Goal: Task Accomplishment & Management: Manage account settings

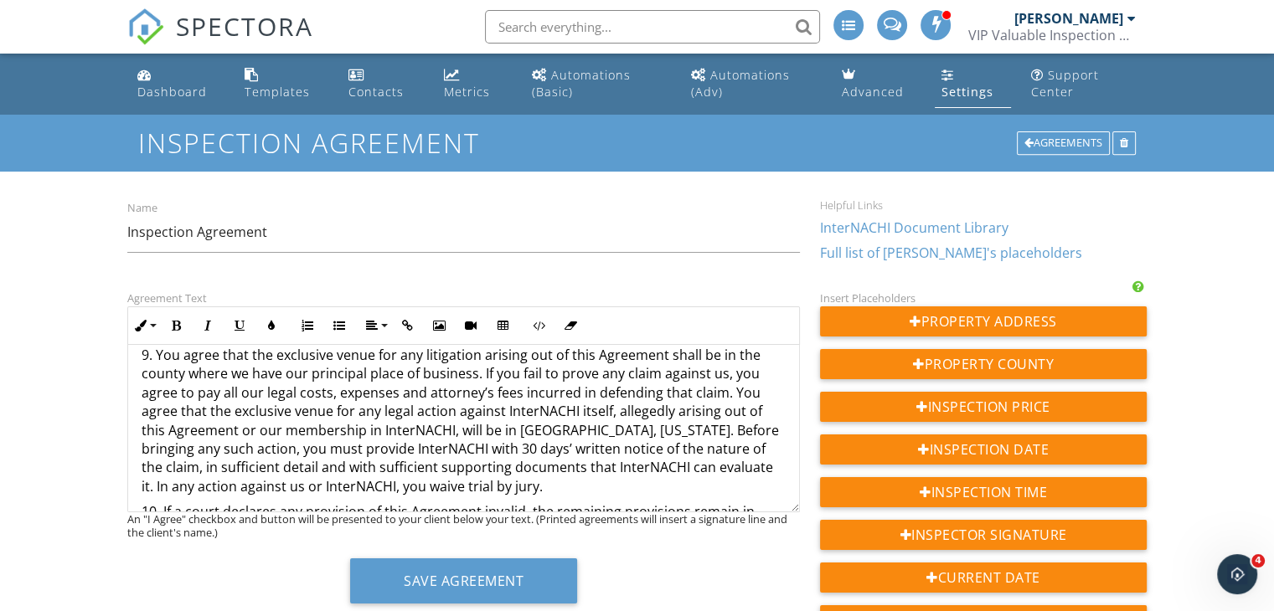
scroll to position [1087, 0]
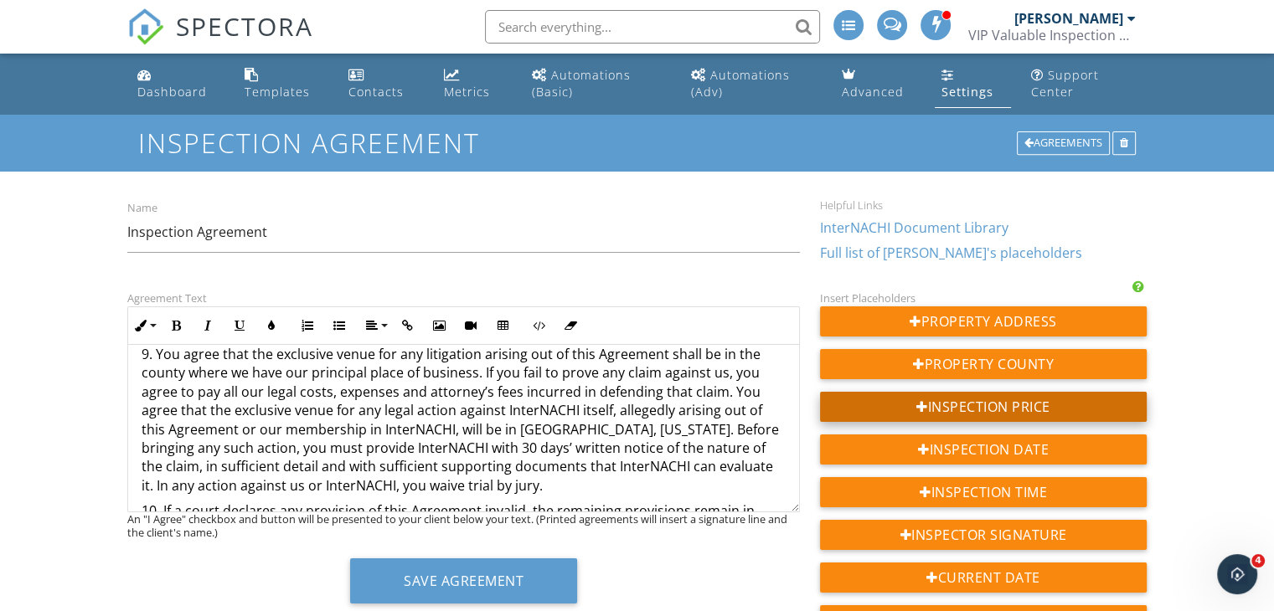
click at [1032, 415] on div "Inspection Price" at bounding box center [983, 407] width 327 height 30
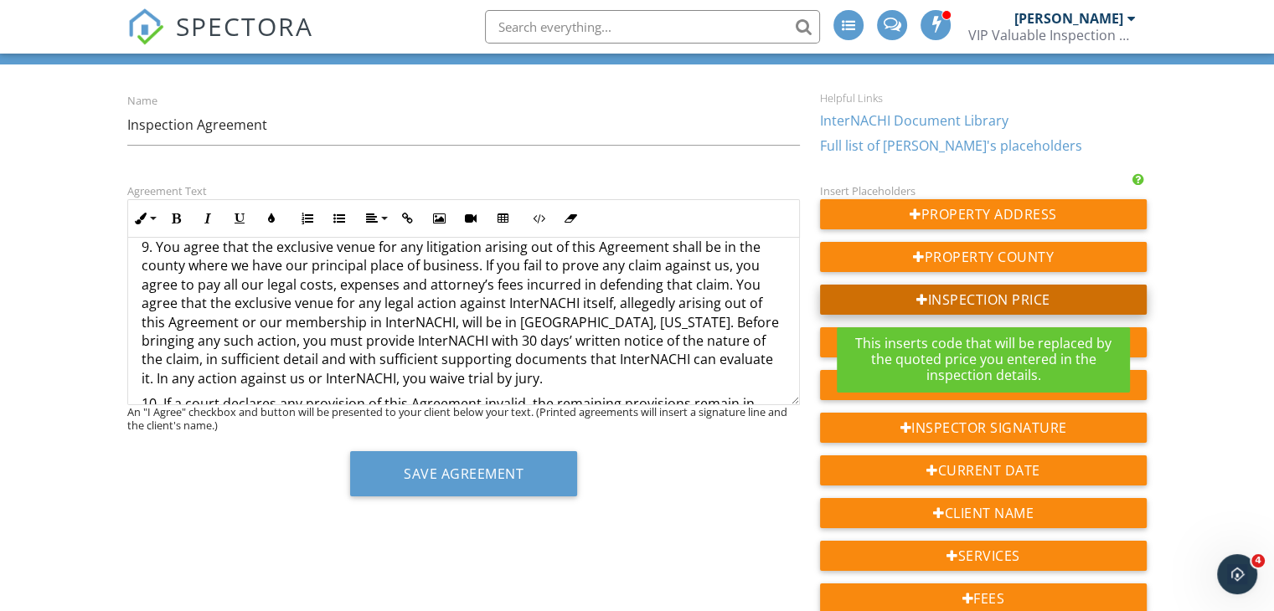
scroll to position [110, 0]
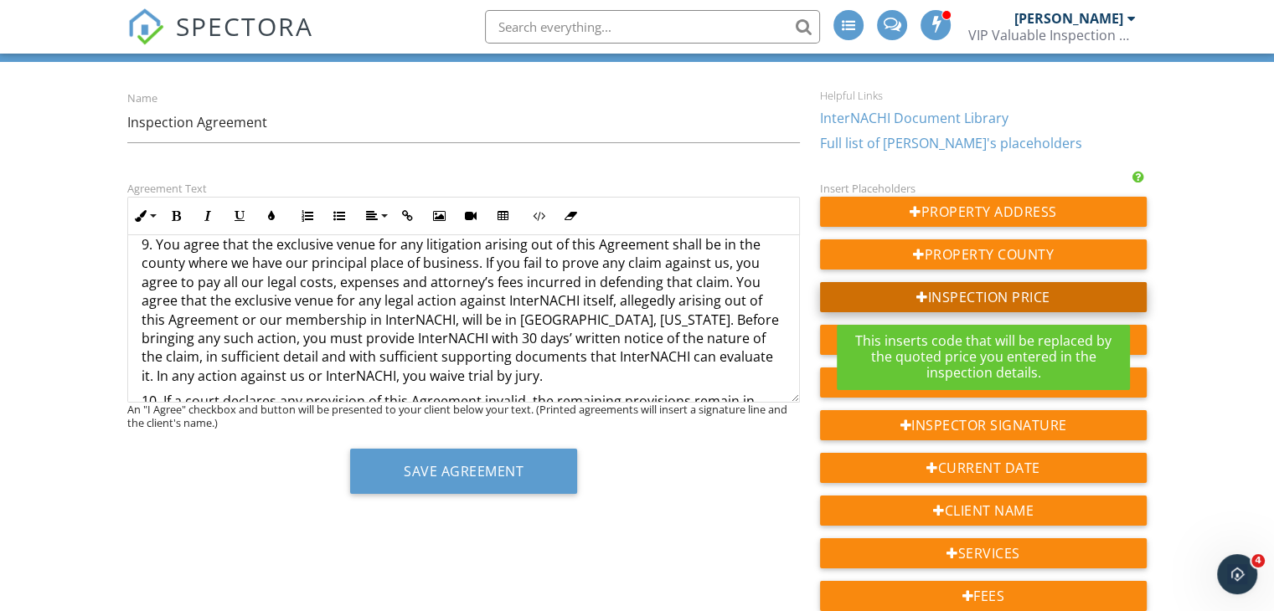
click at [928, 302] on div "Inspection Price" at bounding box center [983, 297] width 327 height 30
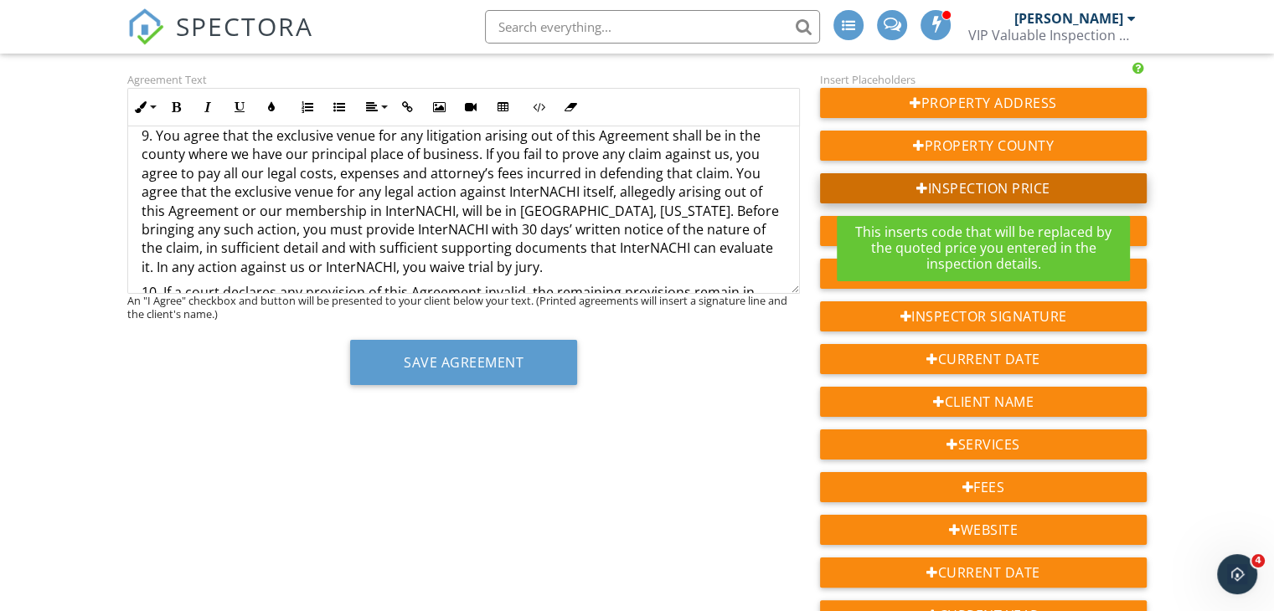
scroll to position [221, 0]
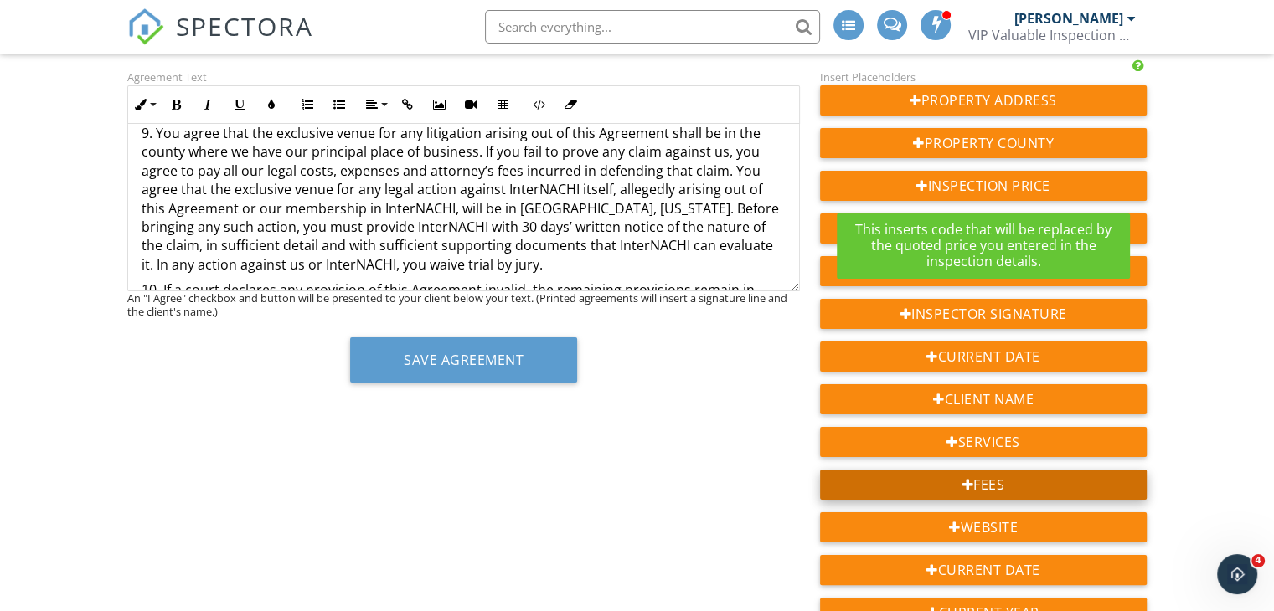
click at [982, 482] on div "Fees" at bounding box center [983, 485] width 327 height 30
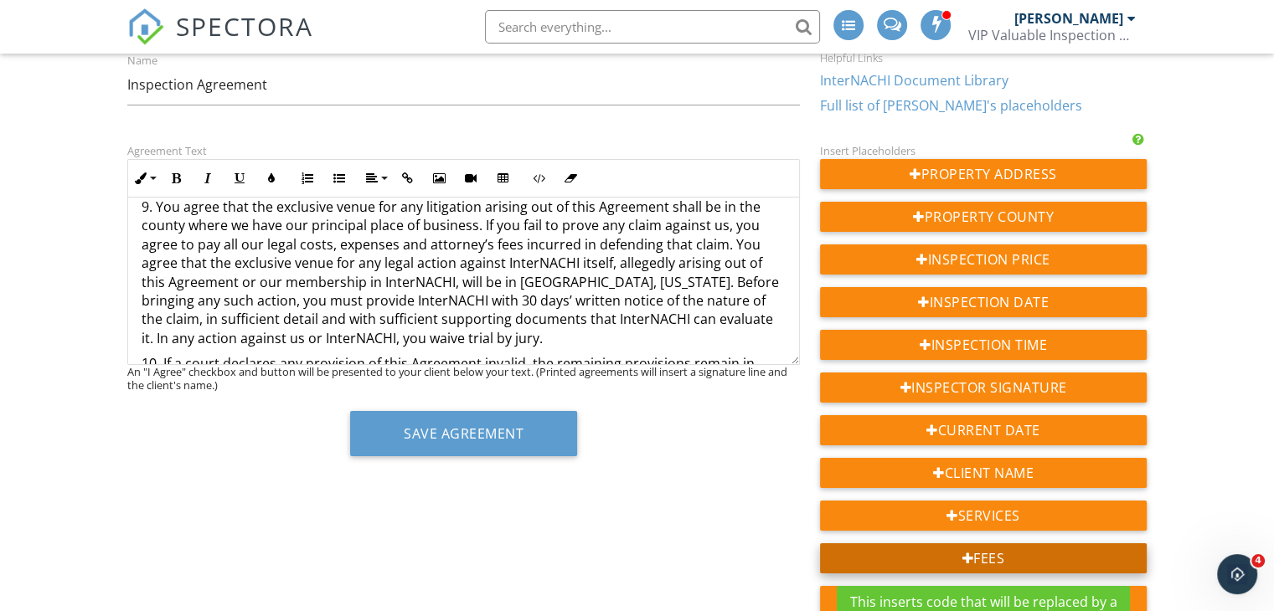
scroll to position [0, 0]
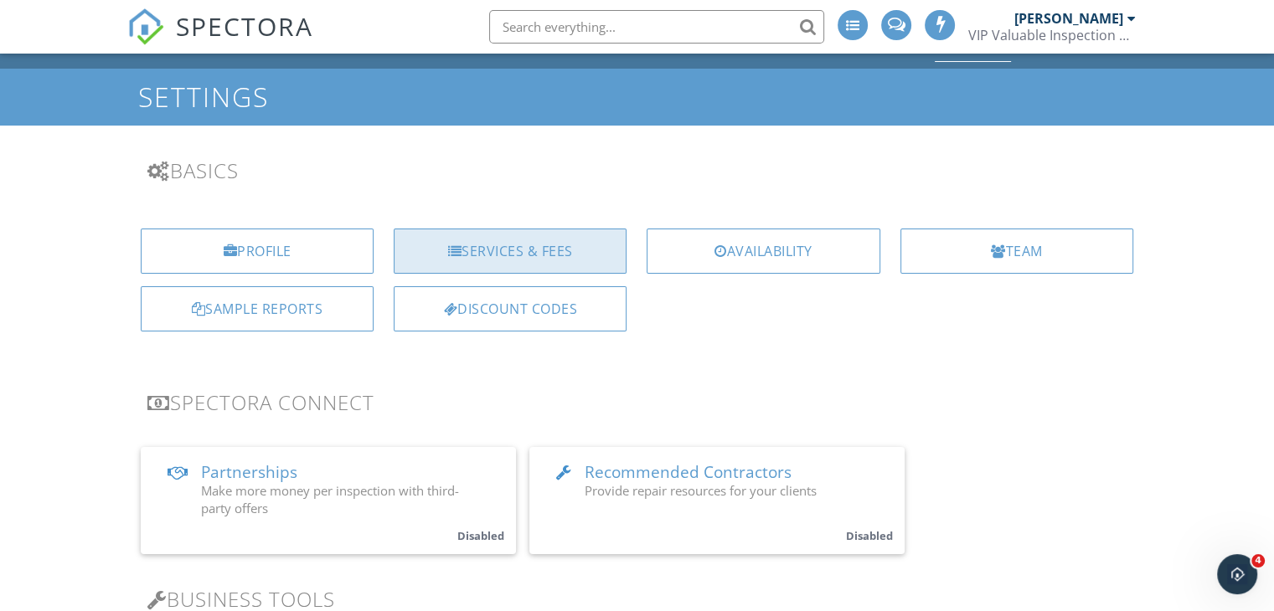
click at [545, 249] on div "Services & Fees" at bounding box center [510, 251] width 233 height 45
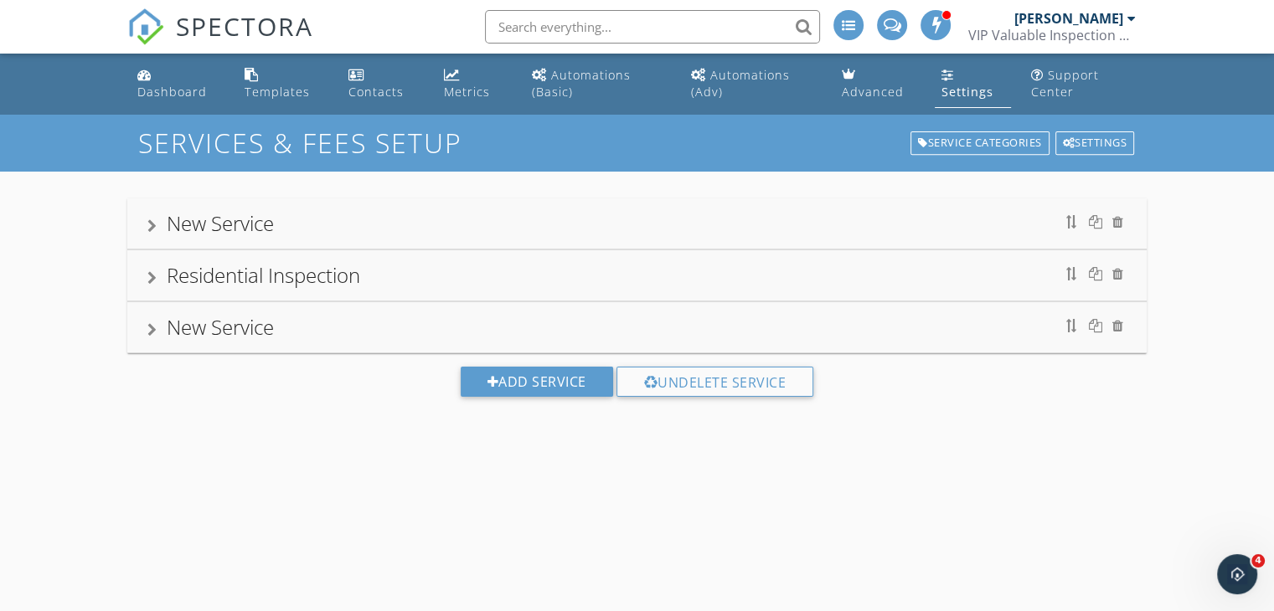
click at [987, 280] on div "Residential Inspection" at bounding box center [636, 275] width 979 height 30
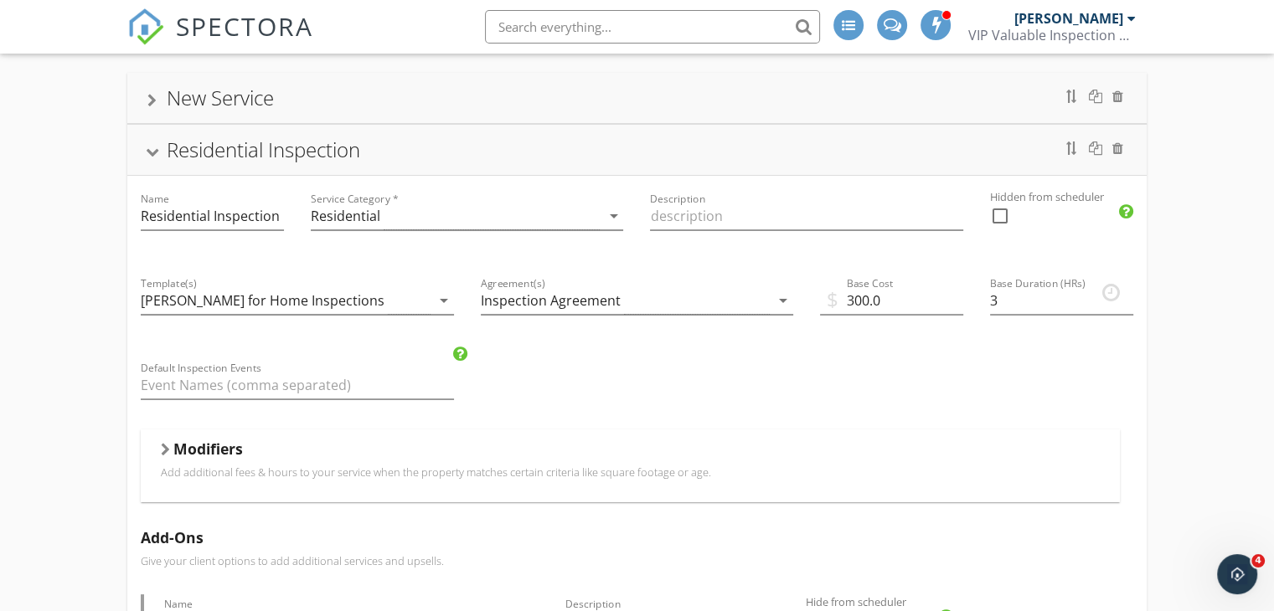
scroll to position [126, 0]
click at [900, 291] on input "300.0" at bounding box center [891, 300] width 143 height 28
type input "3"
type input "400.00"
click at [1023, 307] on input "3" at bounding box center [1061, 300] width 143 height 28
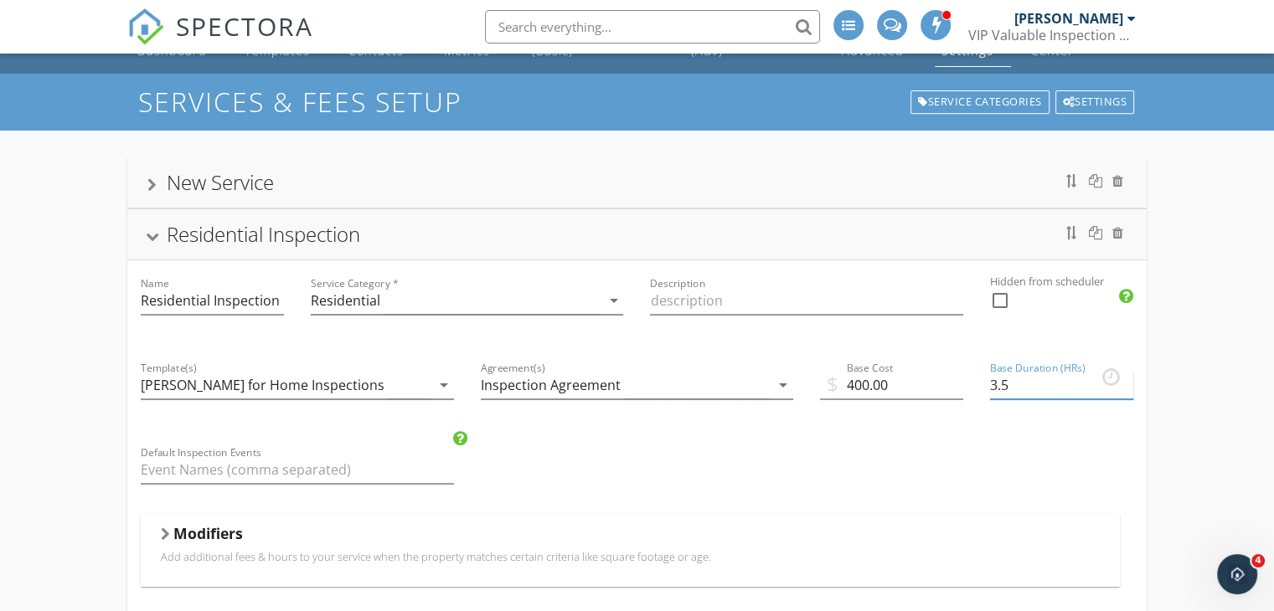
scroll to position [0, 0]
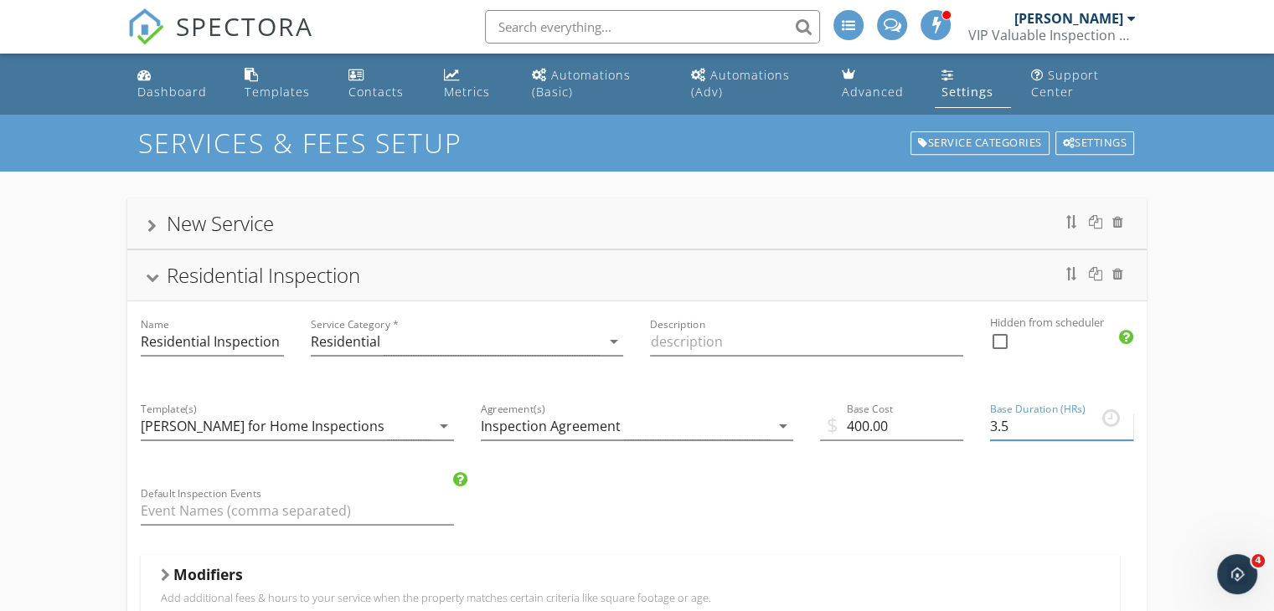
type input "3.5"
click at [350, 276] on div "Residential Inspection" at bounding box center [263, 275] width 193 height 28
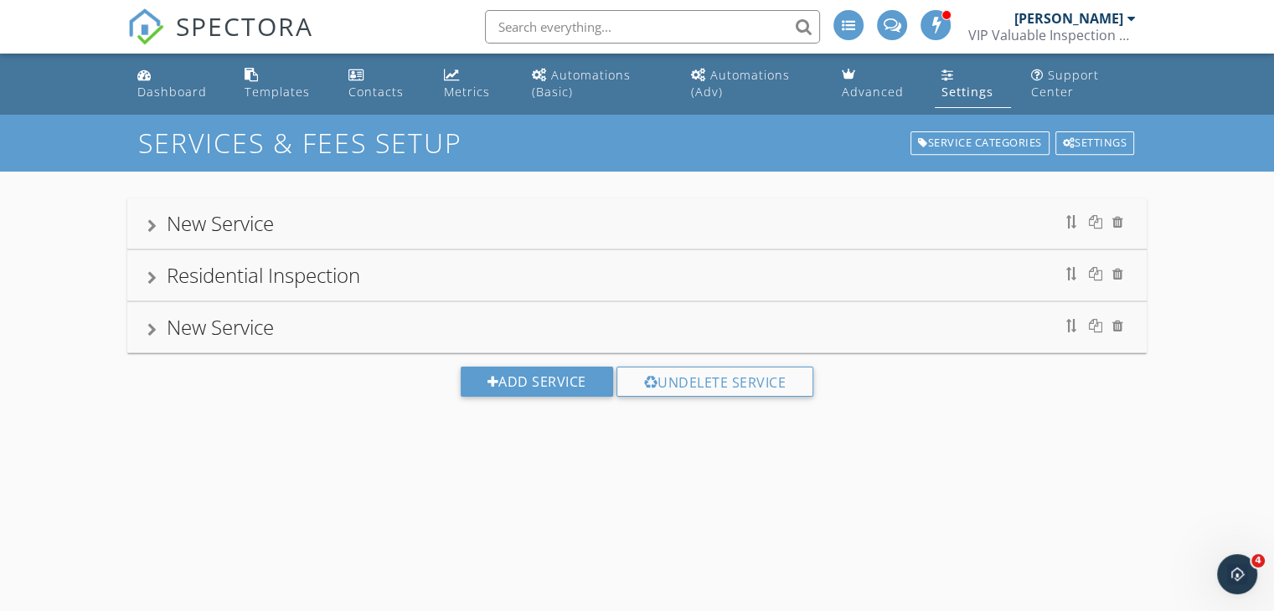
click at [291, 289] on div "Residential Inspection" at bounding box center [636, 275] width 979 height 30
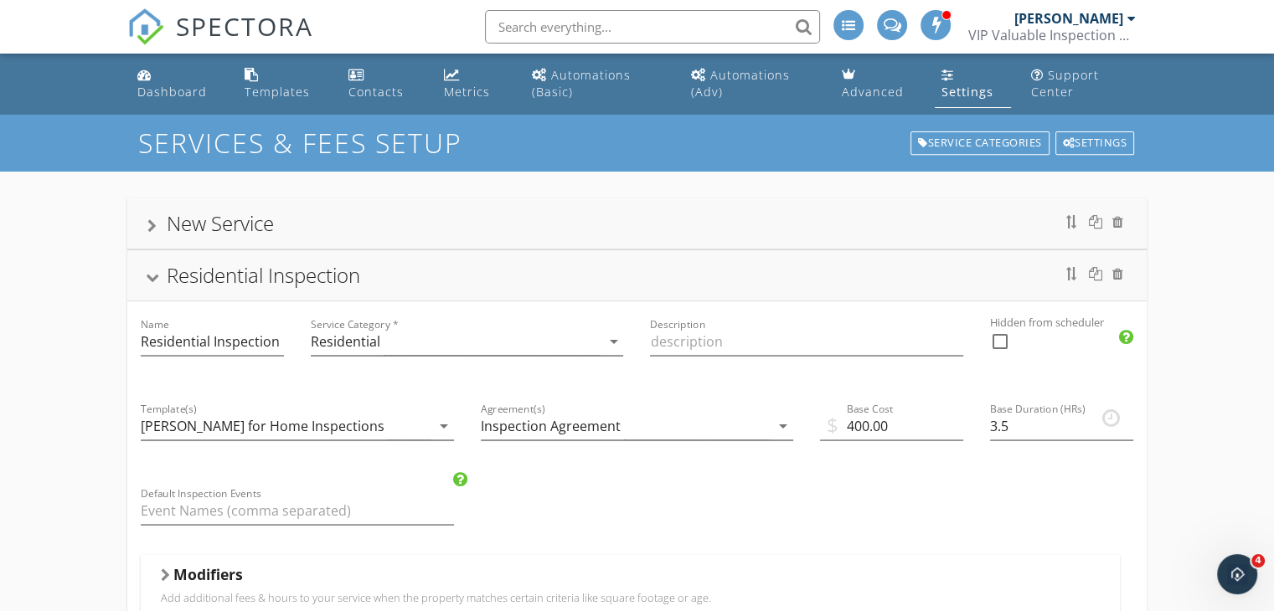
click at [291, 286] on div "Residential Inspection" at bounding box center [263, 275] width 193 height 28
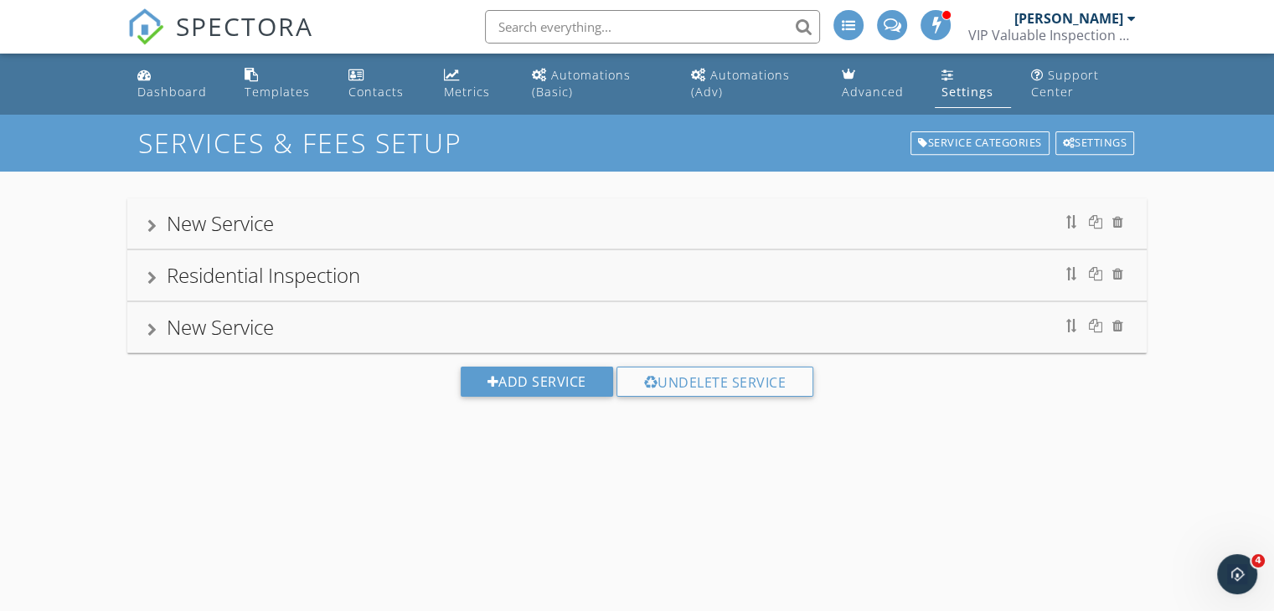
click at [953, 81] on link "Settings" at bounding box center [973, 84] width 76 height 48
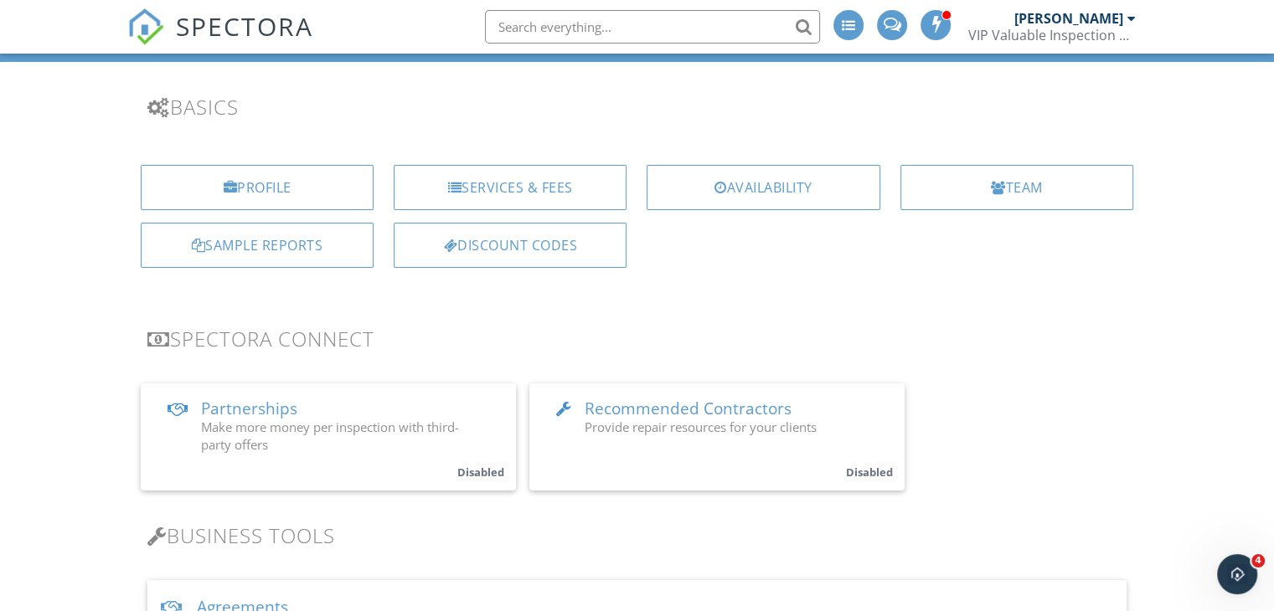
scroll to position [108, 0]
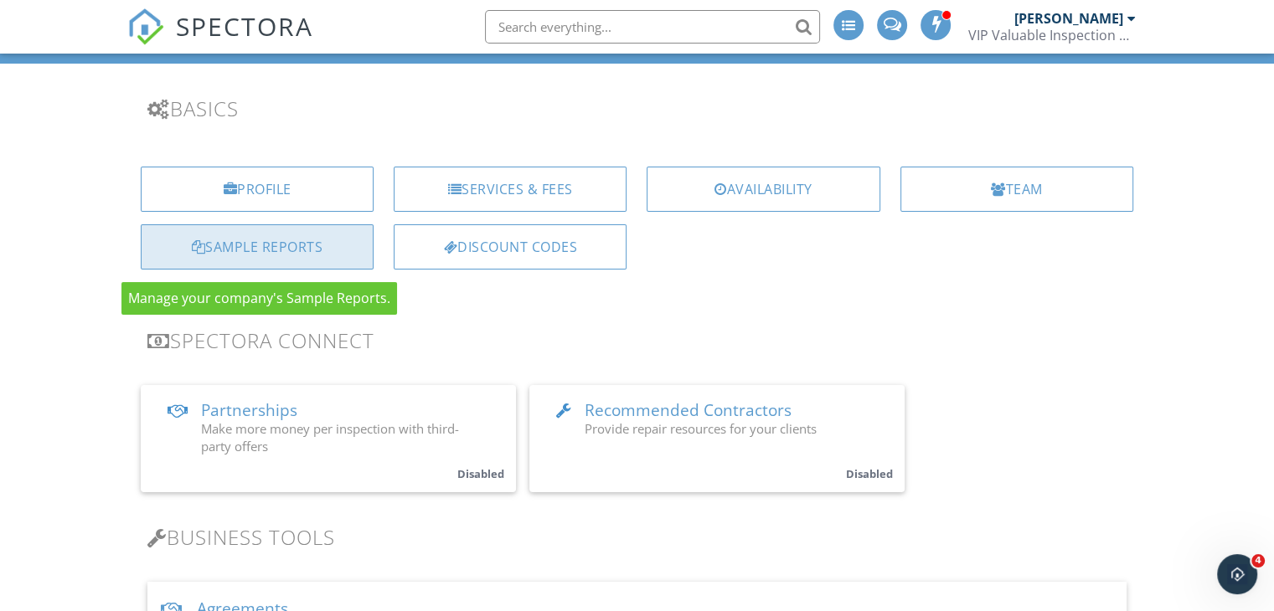
click at [312, 238] on div "Sample Reports" at bounding box center [257, 246] width 233 height 45
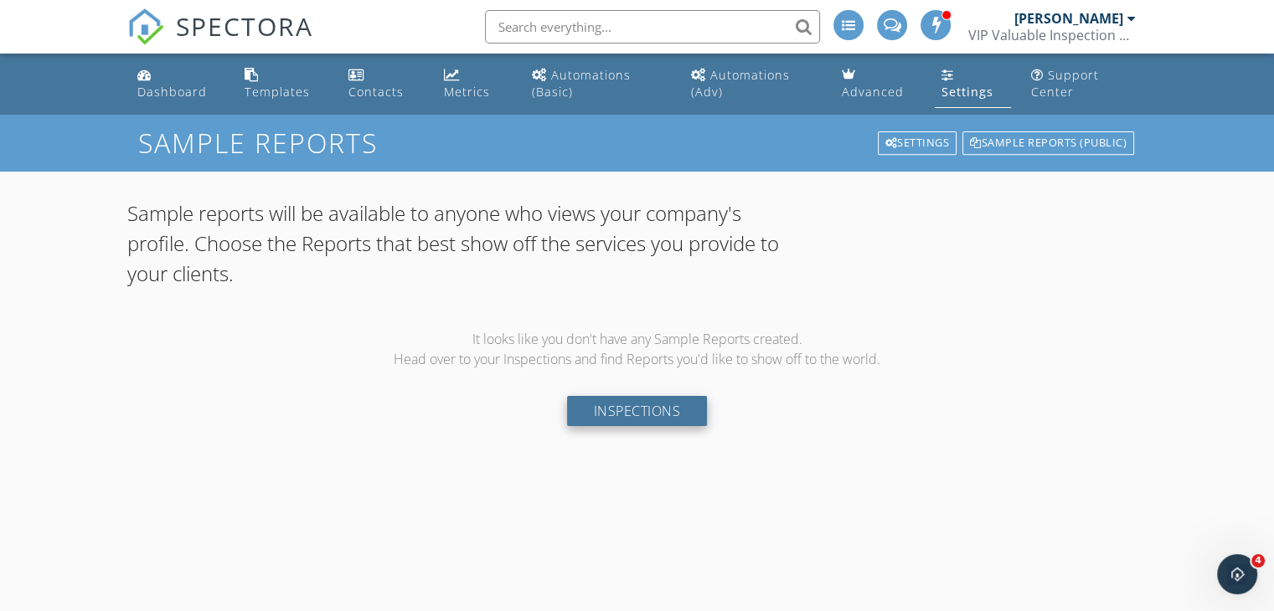
click at [611, 410] on link "Inspections" at bounding box center [637, 411] width 141 height 30
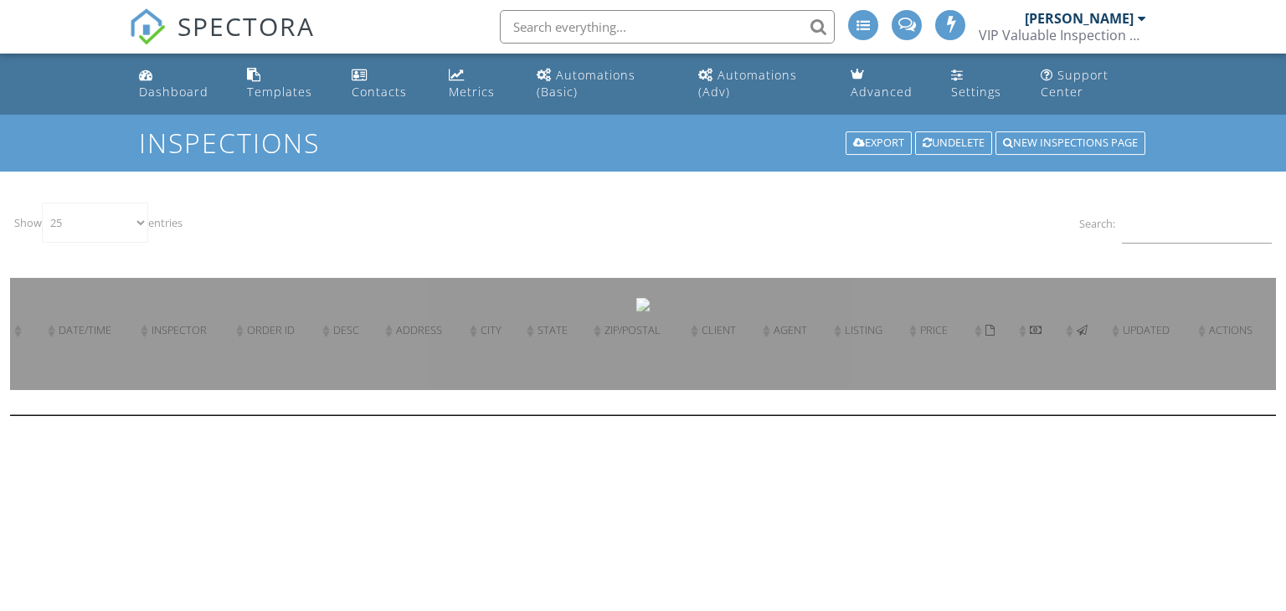
select select "25"
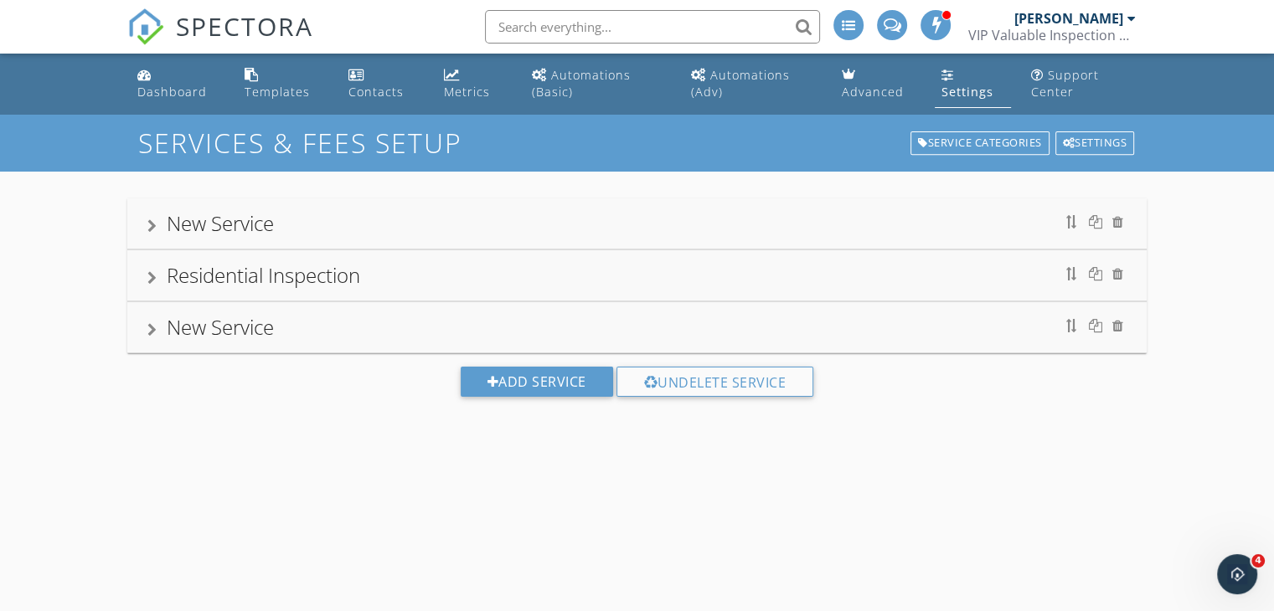
click at [961, 82] on link "Settings" at bounding box center [973, 84] width 76 height 48
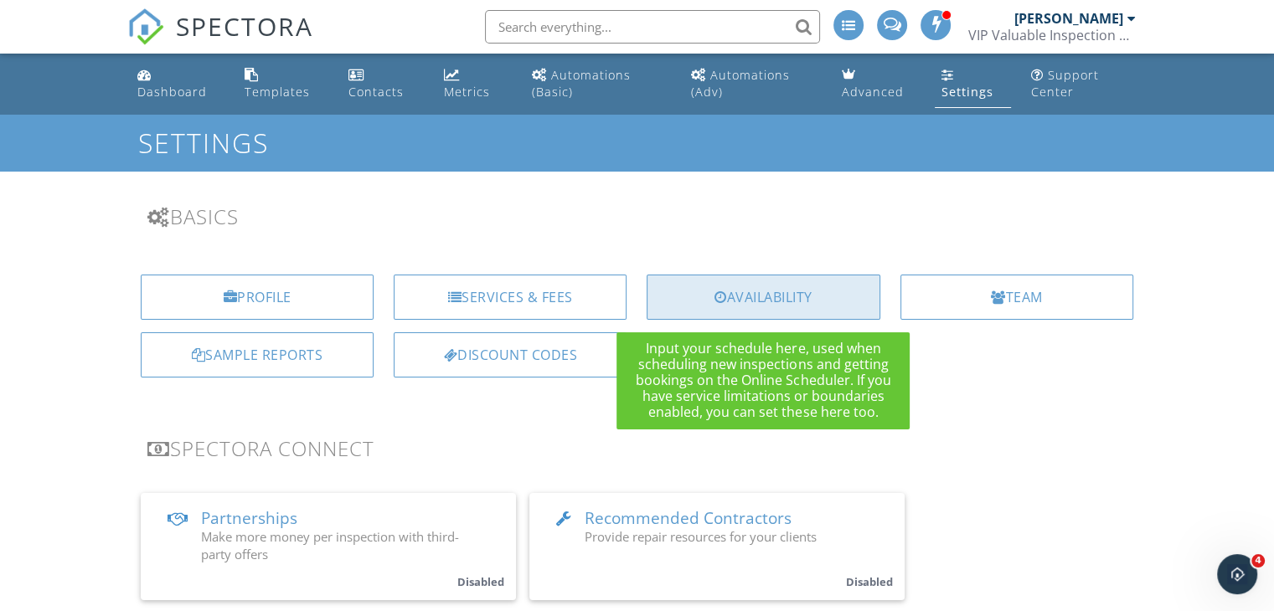
click at [752, 292] on div "Availability" at bounding box center [763, 297] width 233 height 45
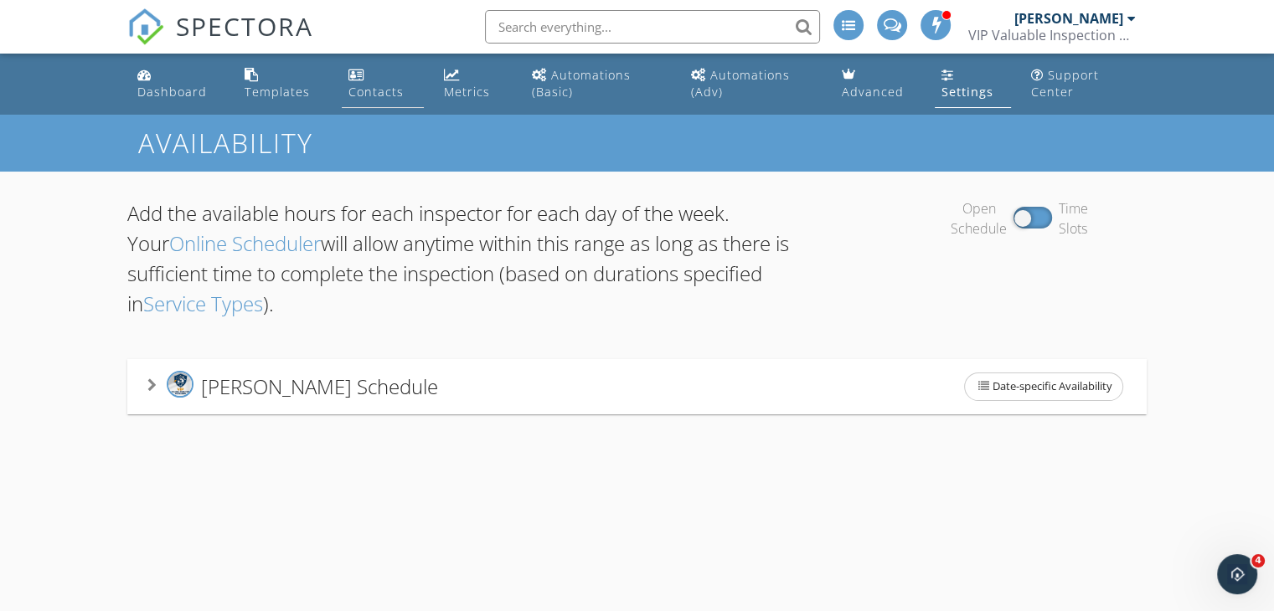
click at [368, 65] on link "Contacts" at bounding box center [383, 84] width 82 height 48
